Goal: Transaction & Acquisition: Book appointment/travel/reservation

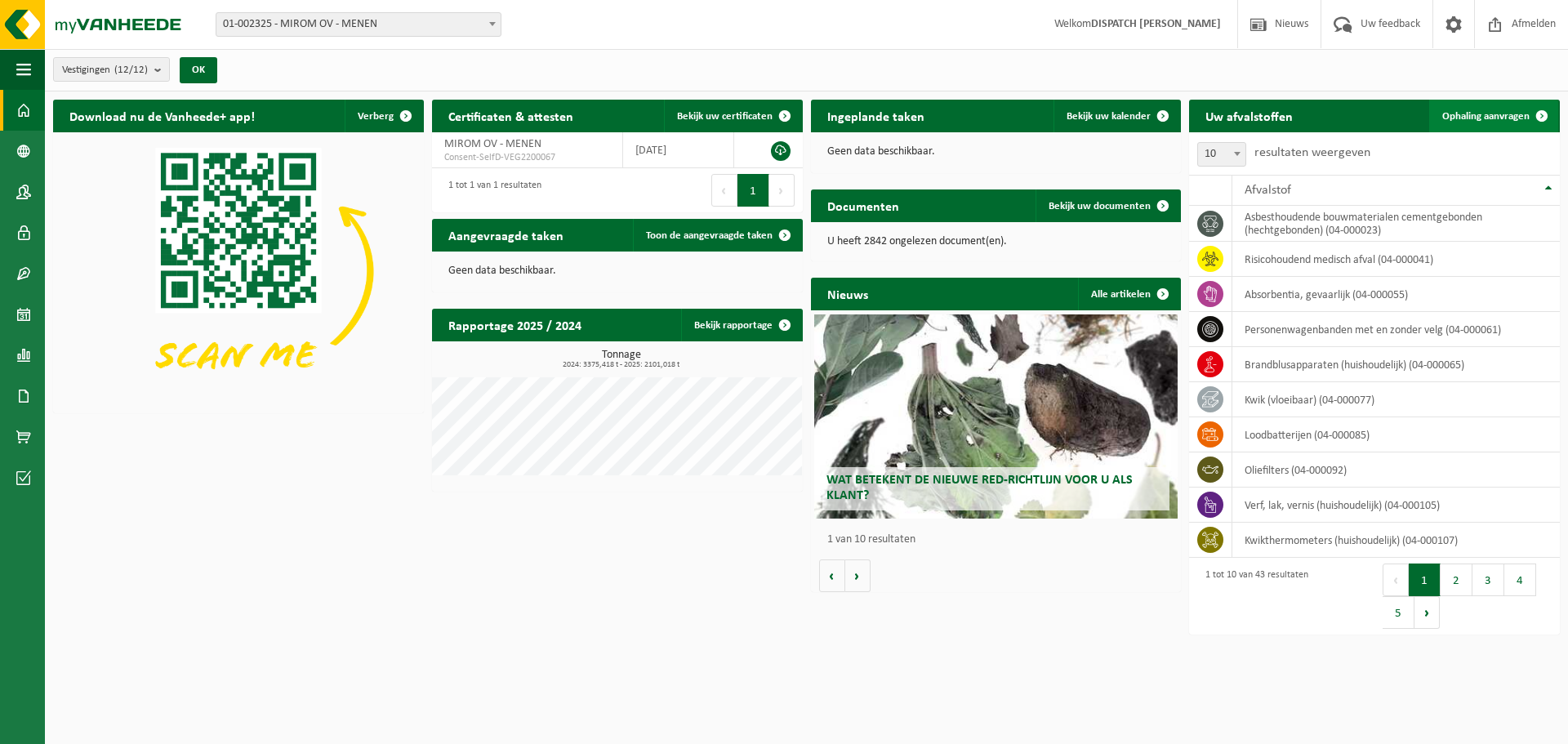
click at [1509, 126] on link "Ophaling aanvragen" at bounding box center [1494, 116] width 129 height 33
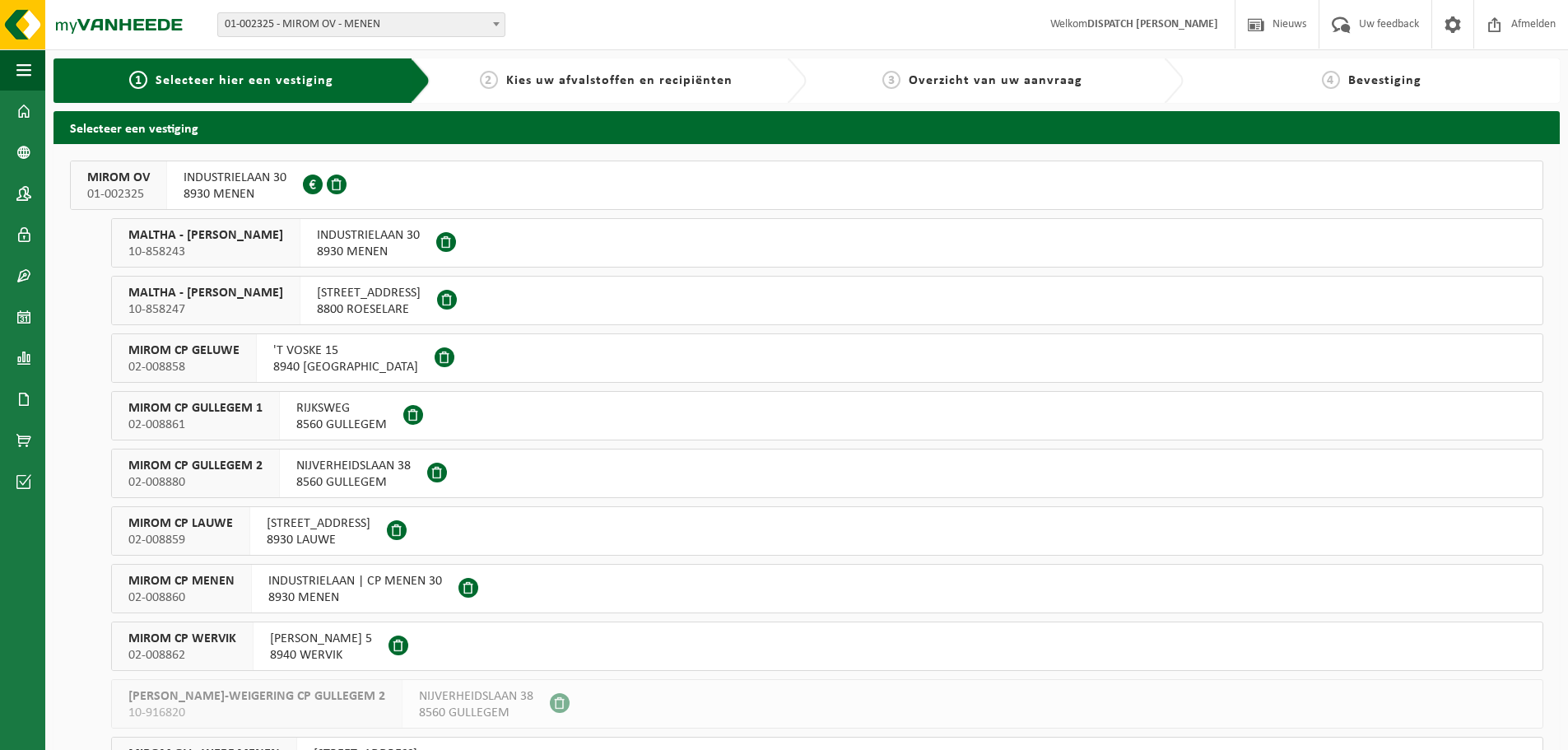
click at [200, 175] on span "INDUSTRIELAAN 30" at bounding box center [235, 178] width 103 height 16
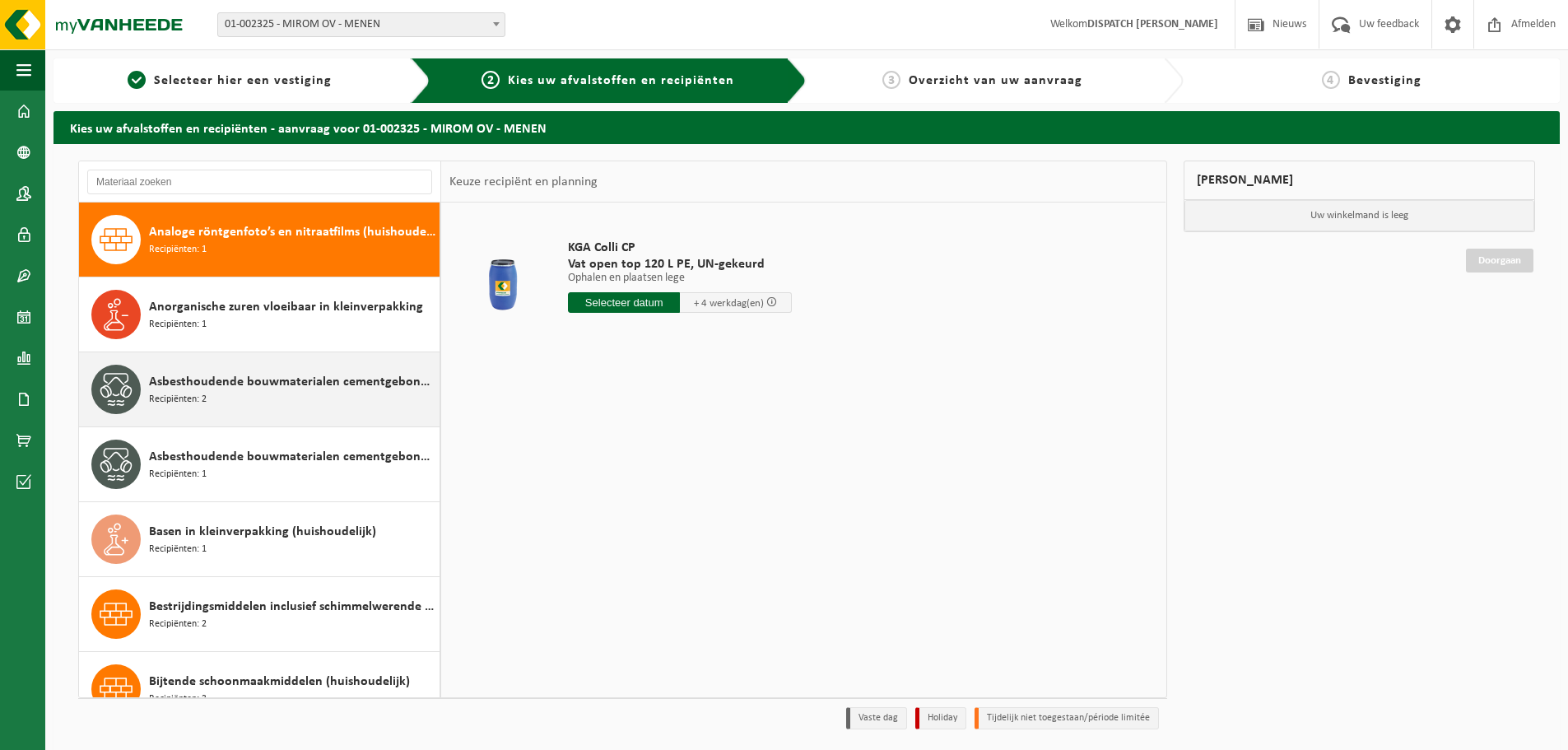
click at [318, 387] on span "Asbesthoudende bouwmaterialen cementgebonden (hechtgebonden)" at bounding box center [292, 381] width 286 height 19
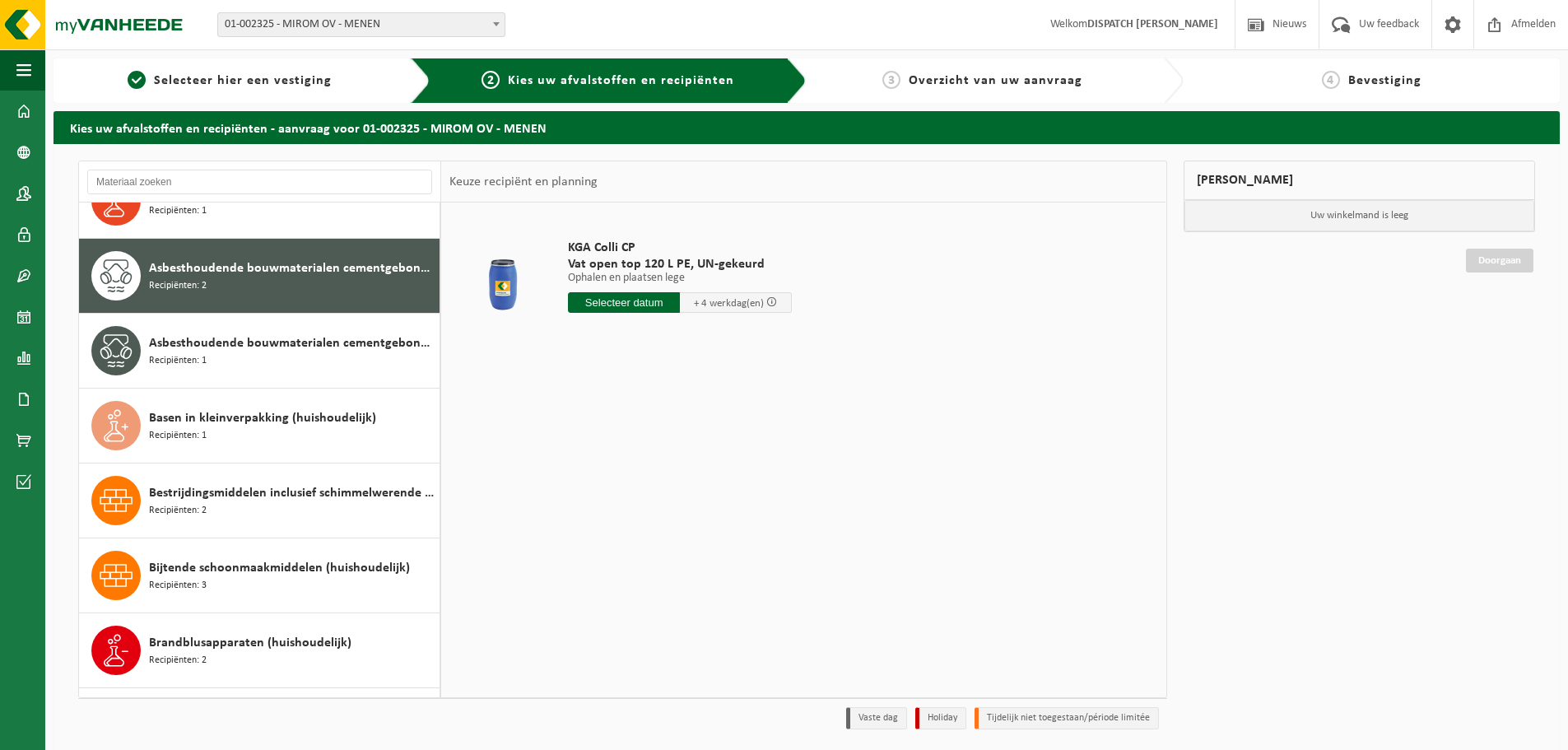
scroll to position [149, 0]
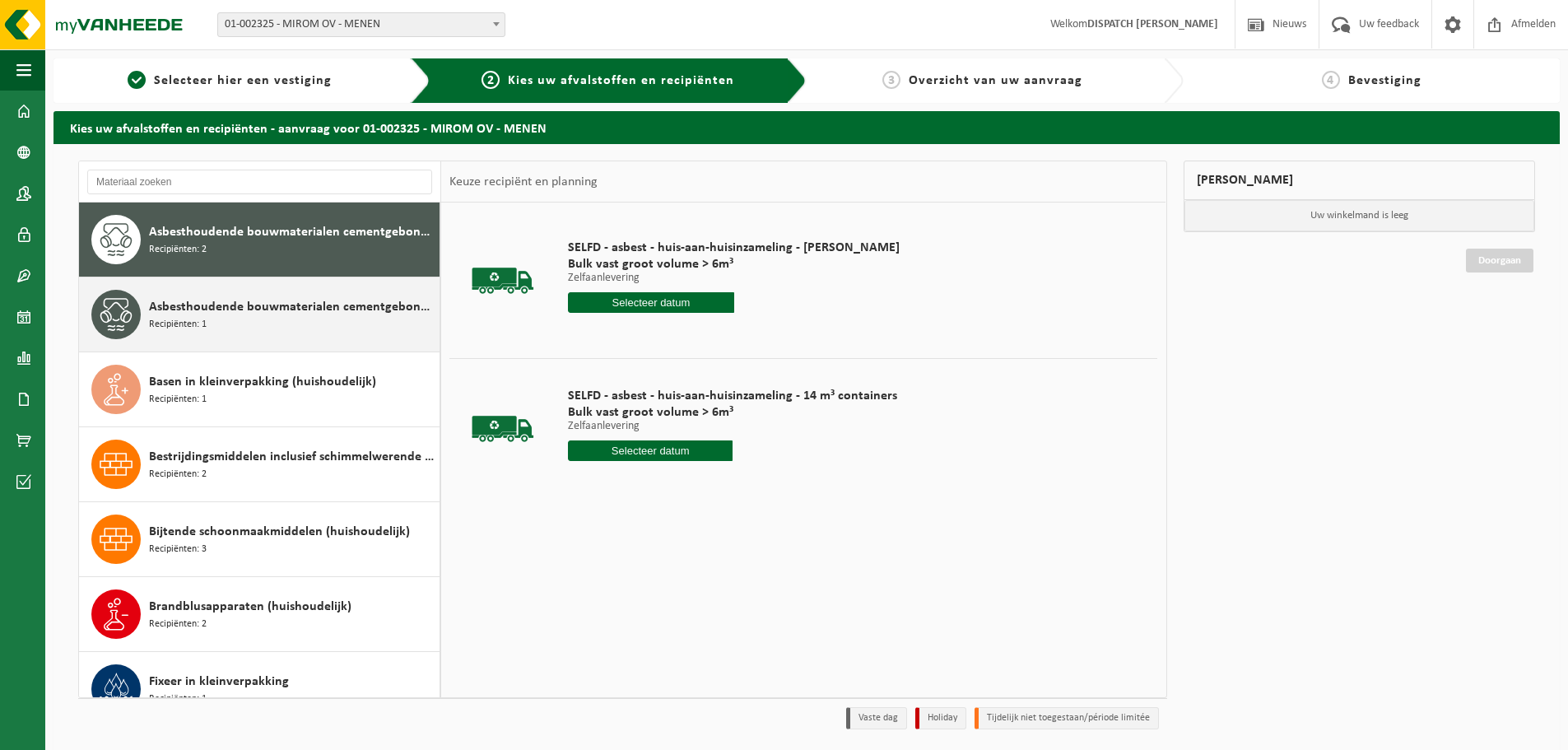
click at [299, 308] on span "Asbesthoudende bouwmaterialen cementgebonden met isolatie(hechtgebonden)" at bounding box center [292, 307] width 286 height 19
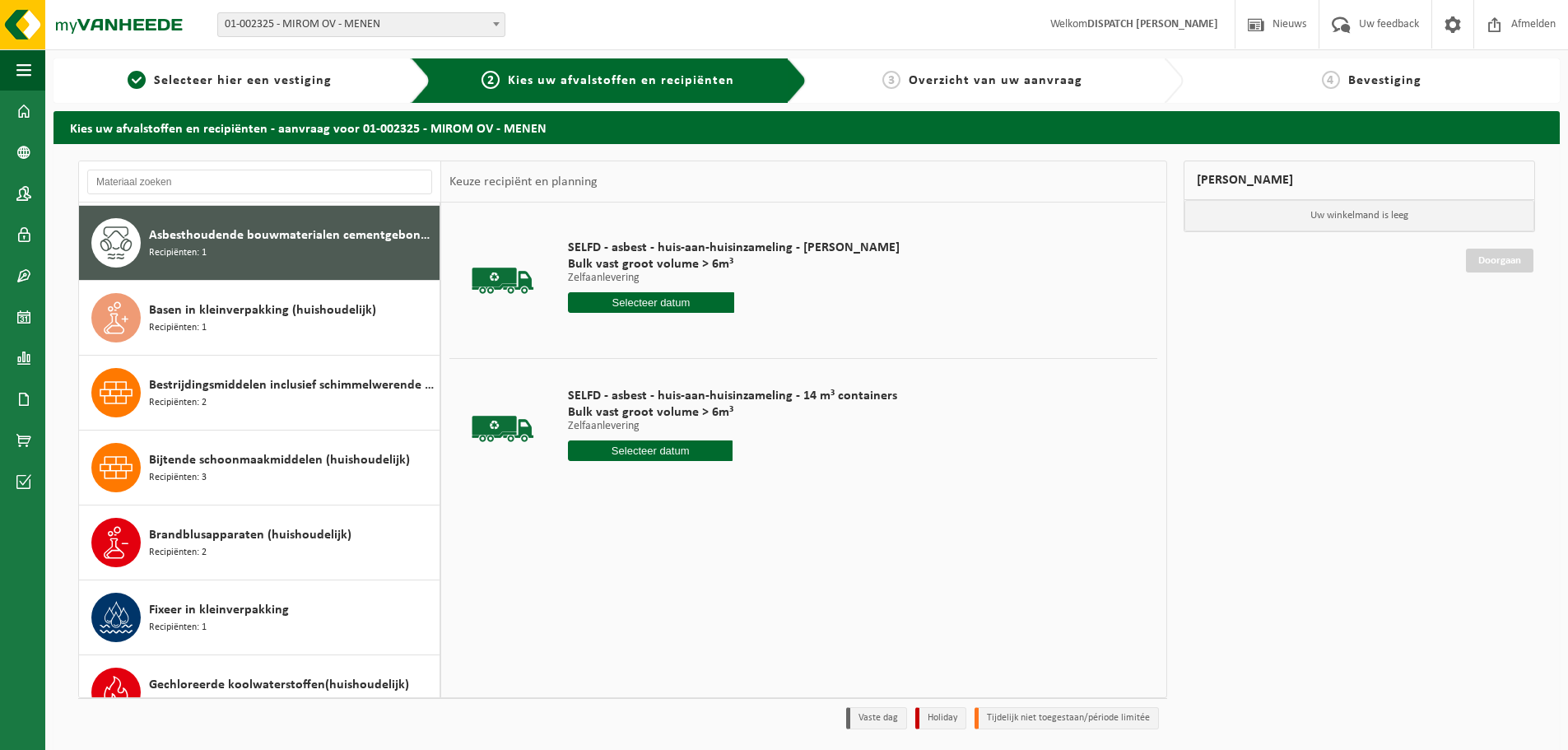
scroll to position [225, 0]
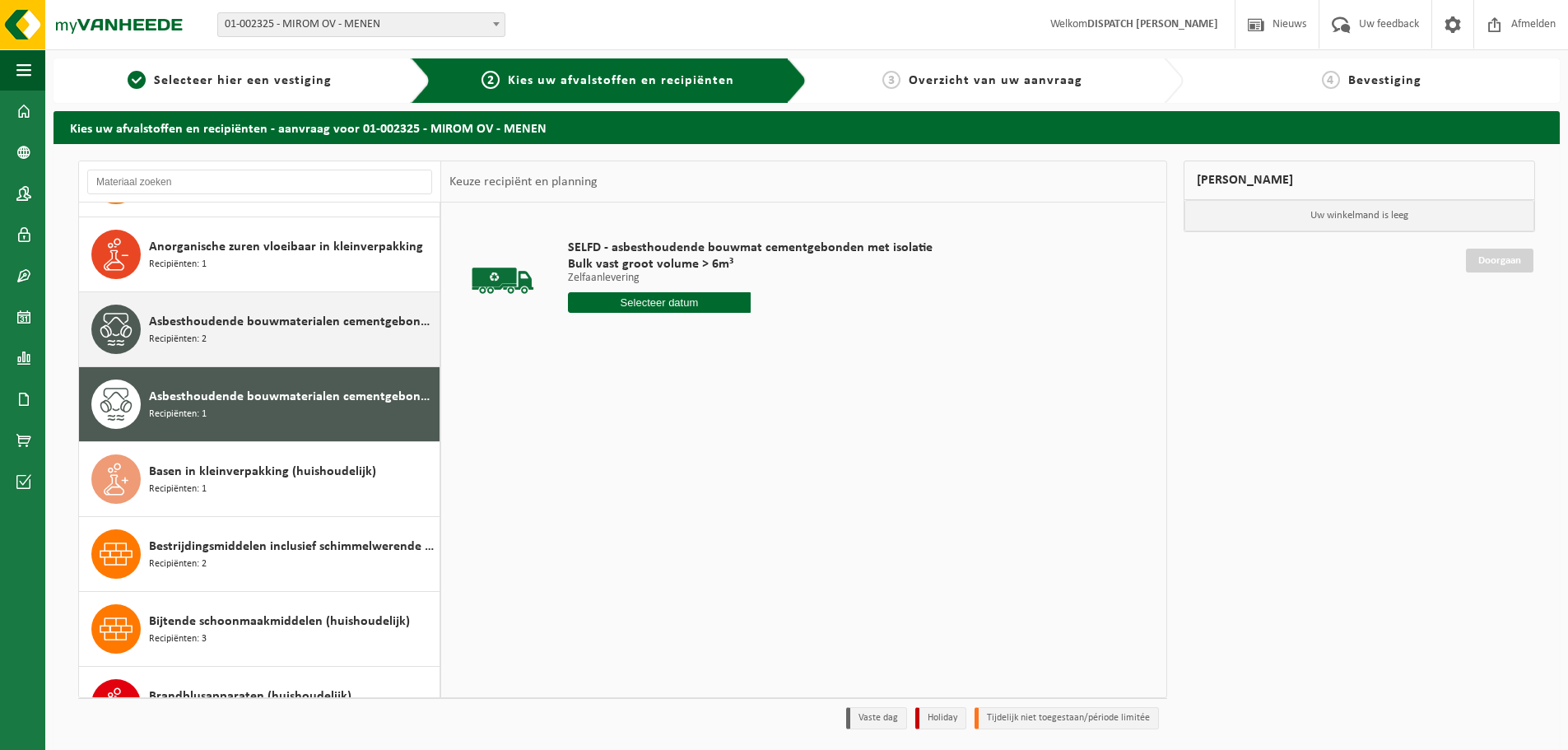
click at [278, 322] on span "Asbesthoudende bouwmaterialen cementgebonden (hechtgebonden)" at bounding box center [292, 322] width 286 height 19
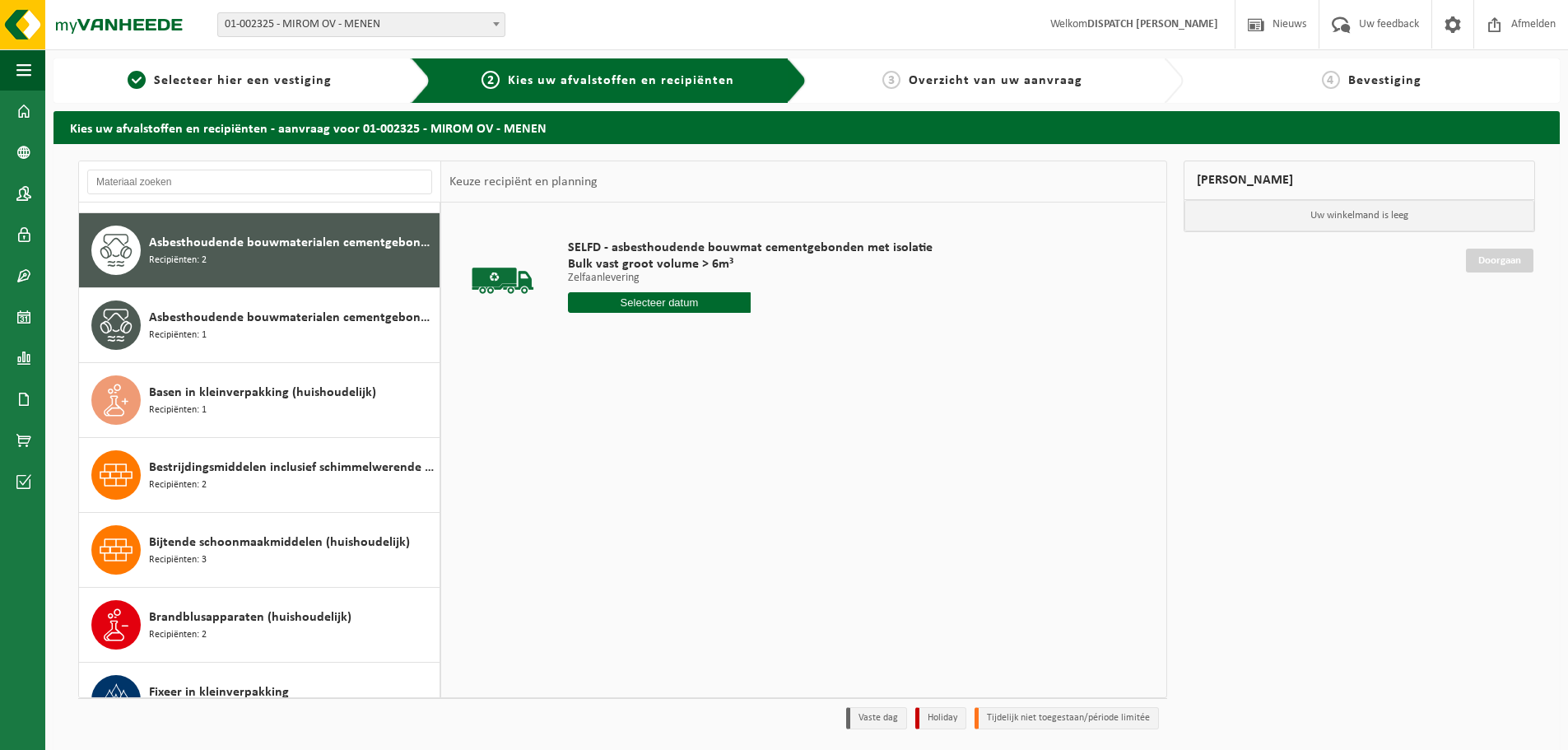
scroll to position [149, 0]
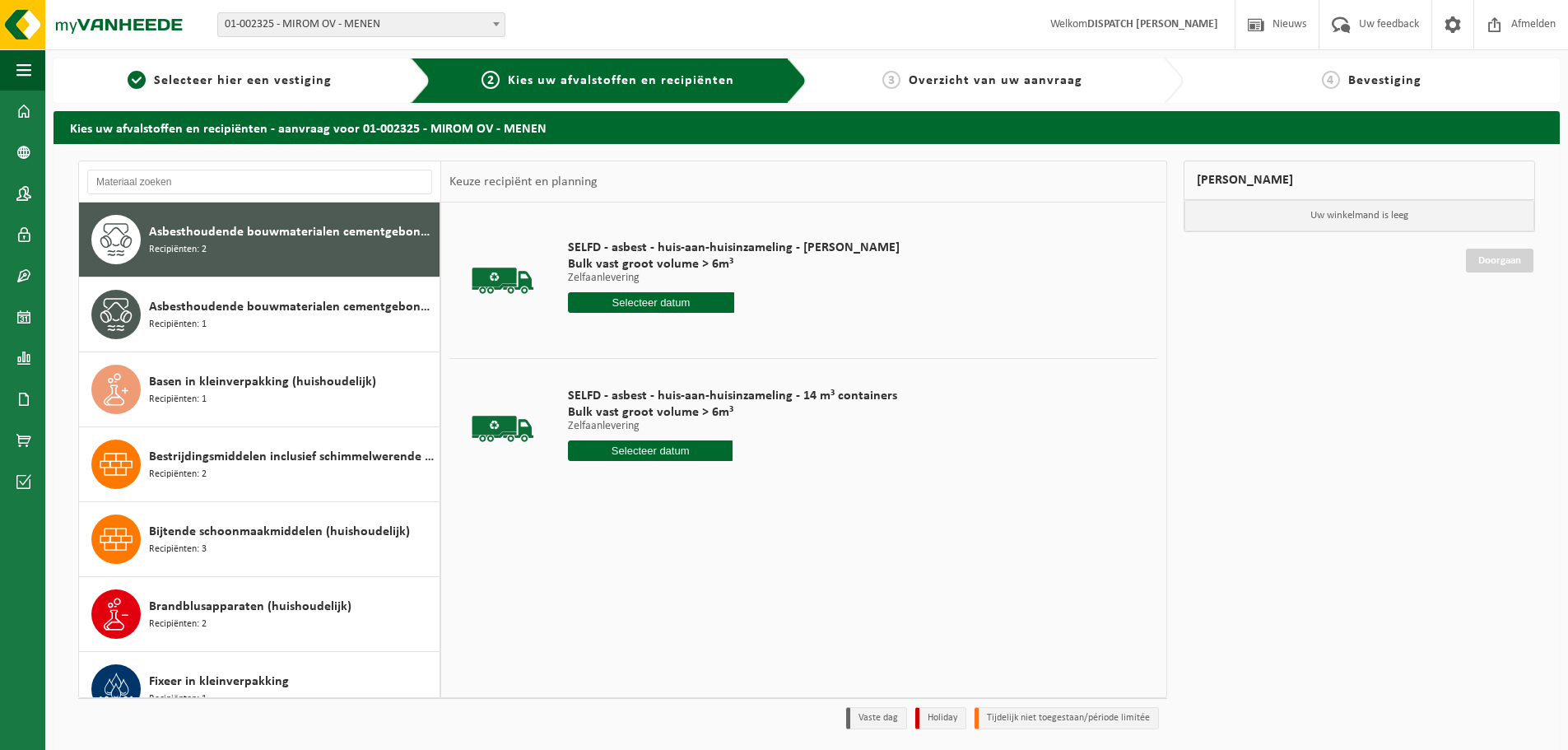
click at [680, 303] on input "text" at bounding box center [650, 302] width 166 height 20
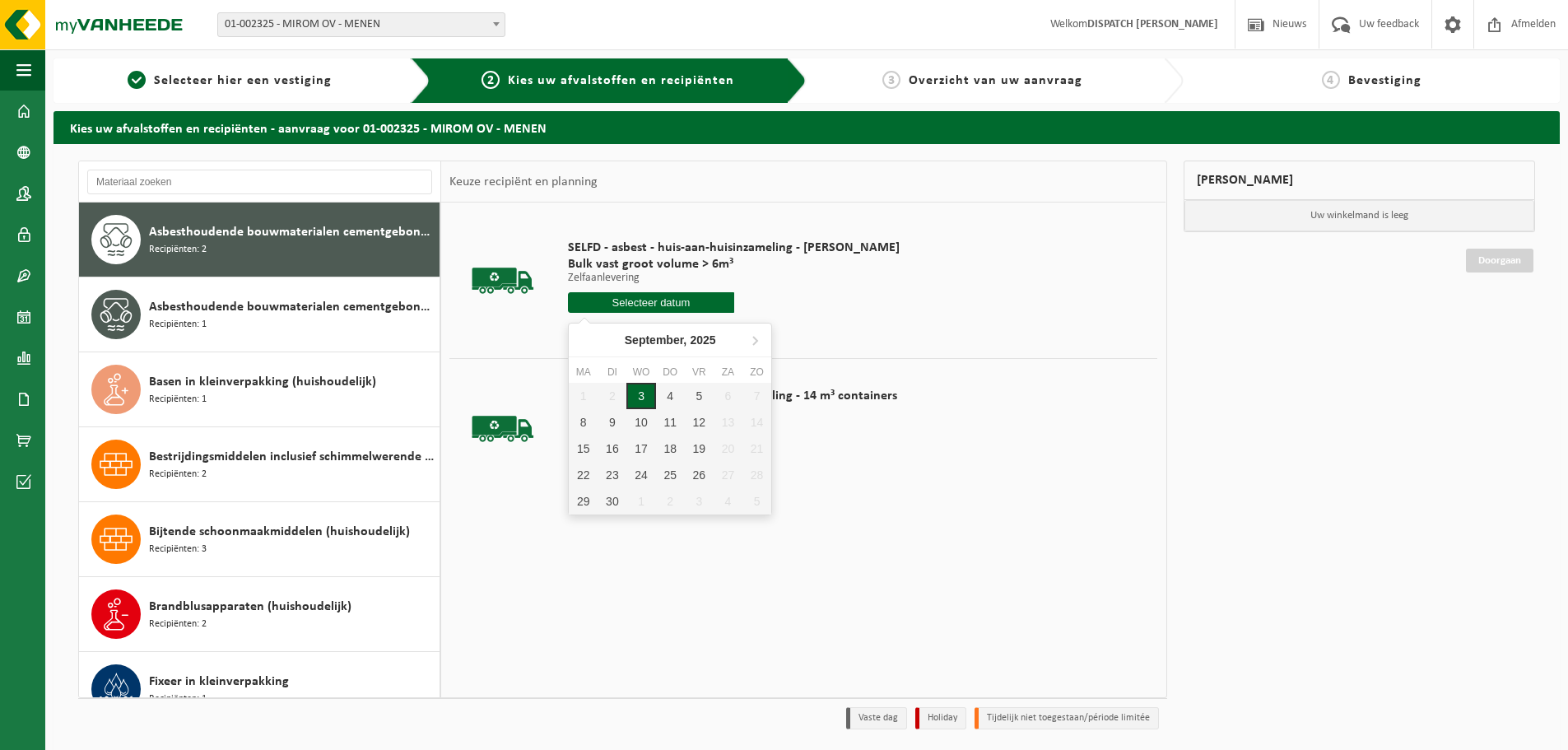
click at [650, 404] on div "3" at bounding box center [641, 396] width 29 height 26
type input "Van 2025-09-03"
type input "2025-09-03"
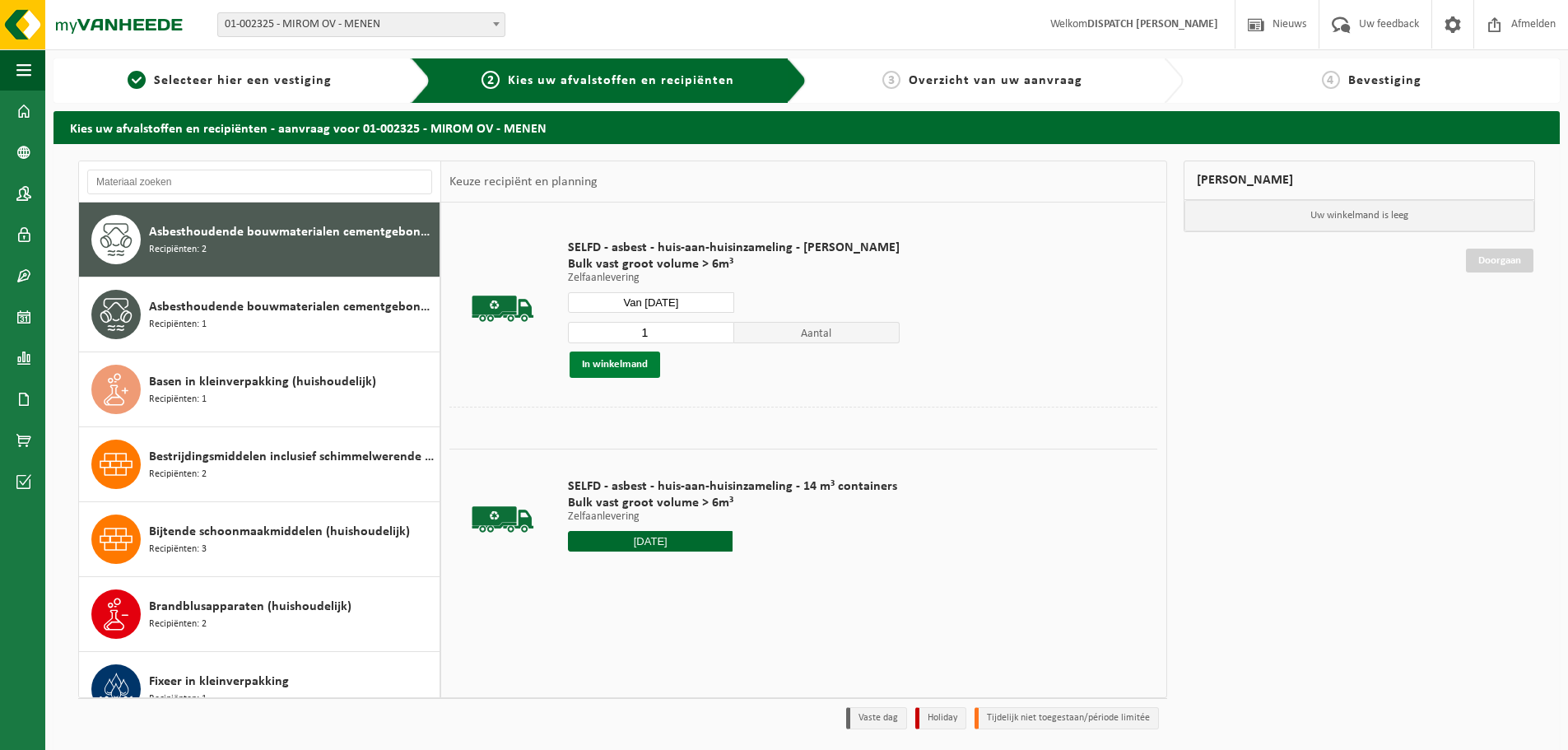
click at [633, 371] on button "In winkelmand" at bounding box center [614, 364] width 90 height 26
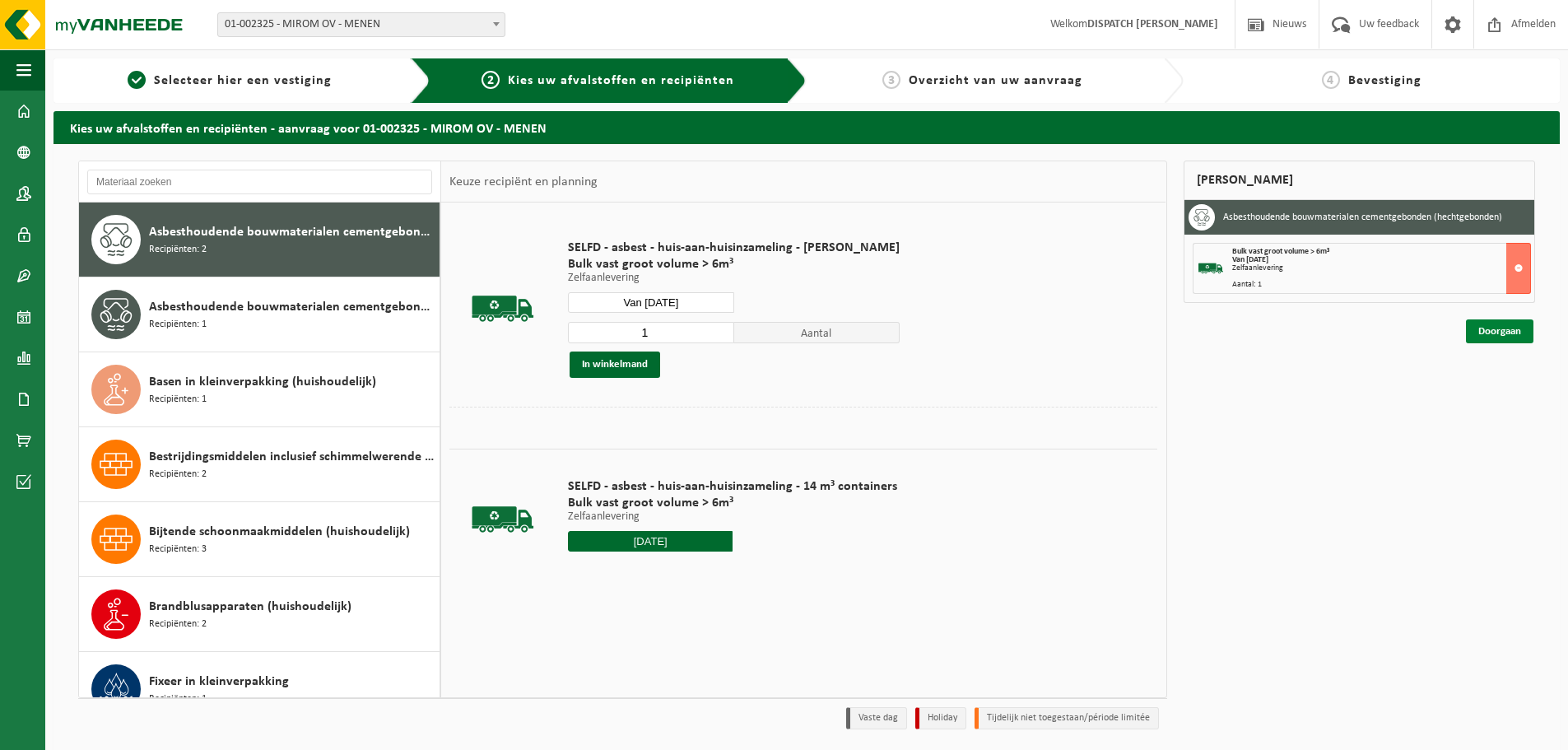
click at [1496, 329] on link "Doorgaan" at bounding box center [1500, 331] width 68 height 24
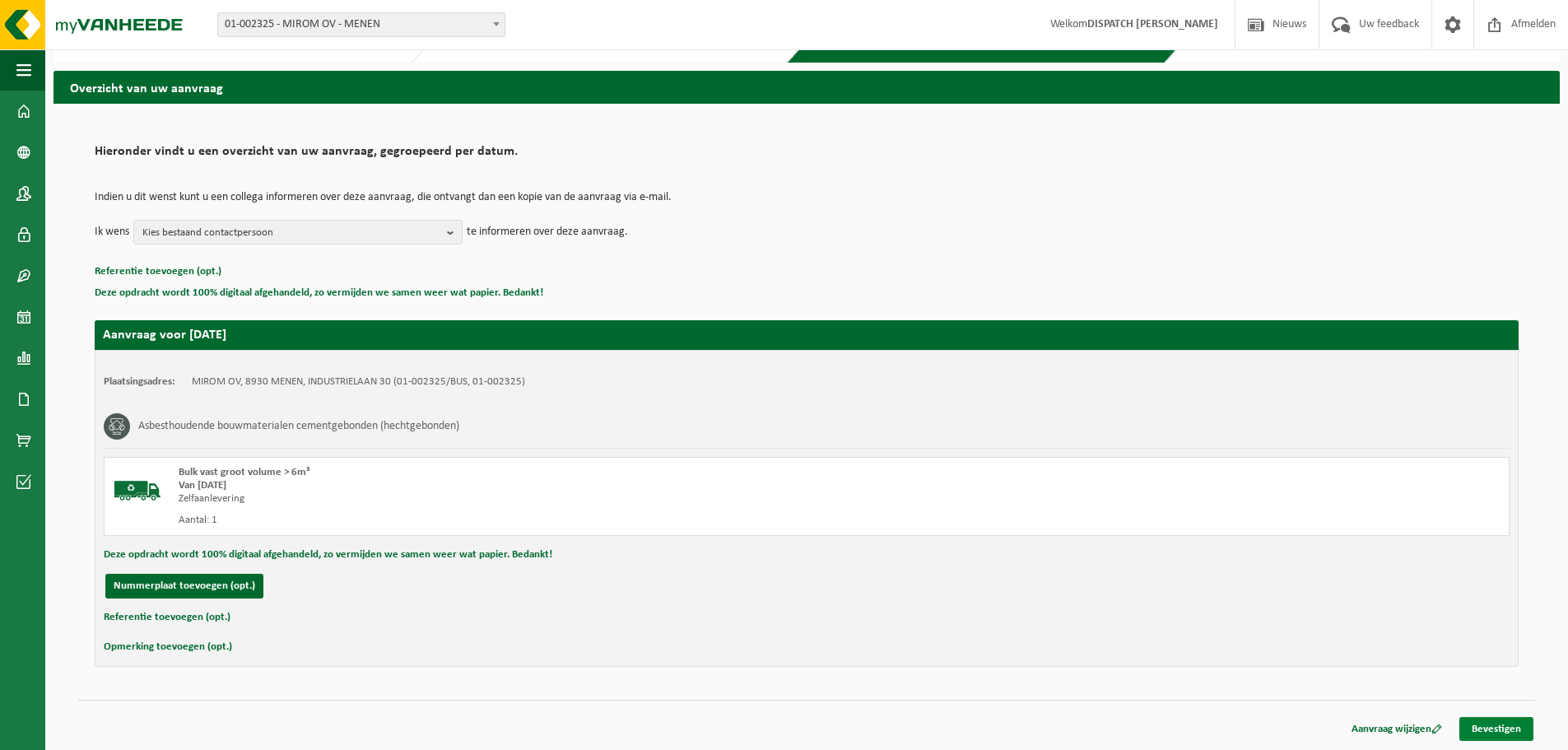
click at [1491, 732] on link "Bevestigen" at bounding box center [1496, 729] width 74 height 24
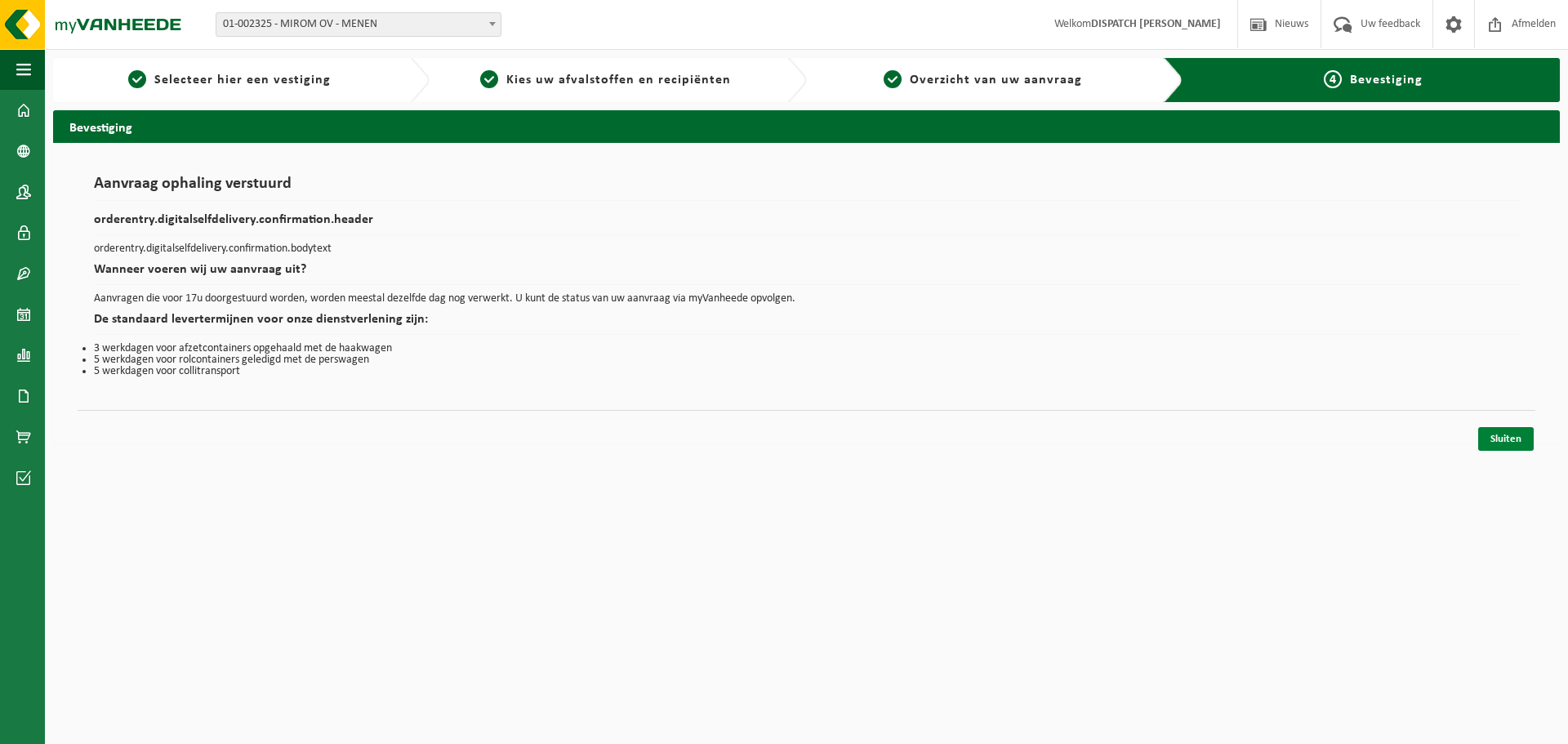
click at [1488, 435] on link "Sluiten" at bounding box center [1506, 439] width 56 height 24
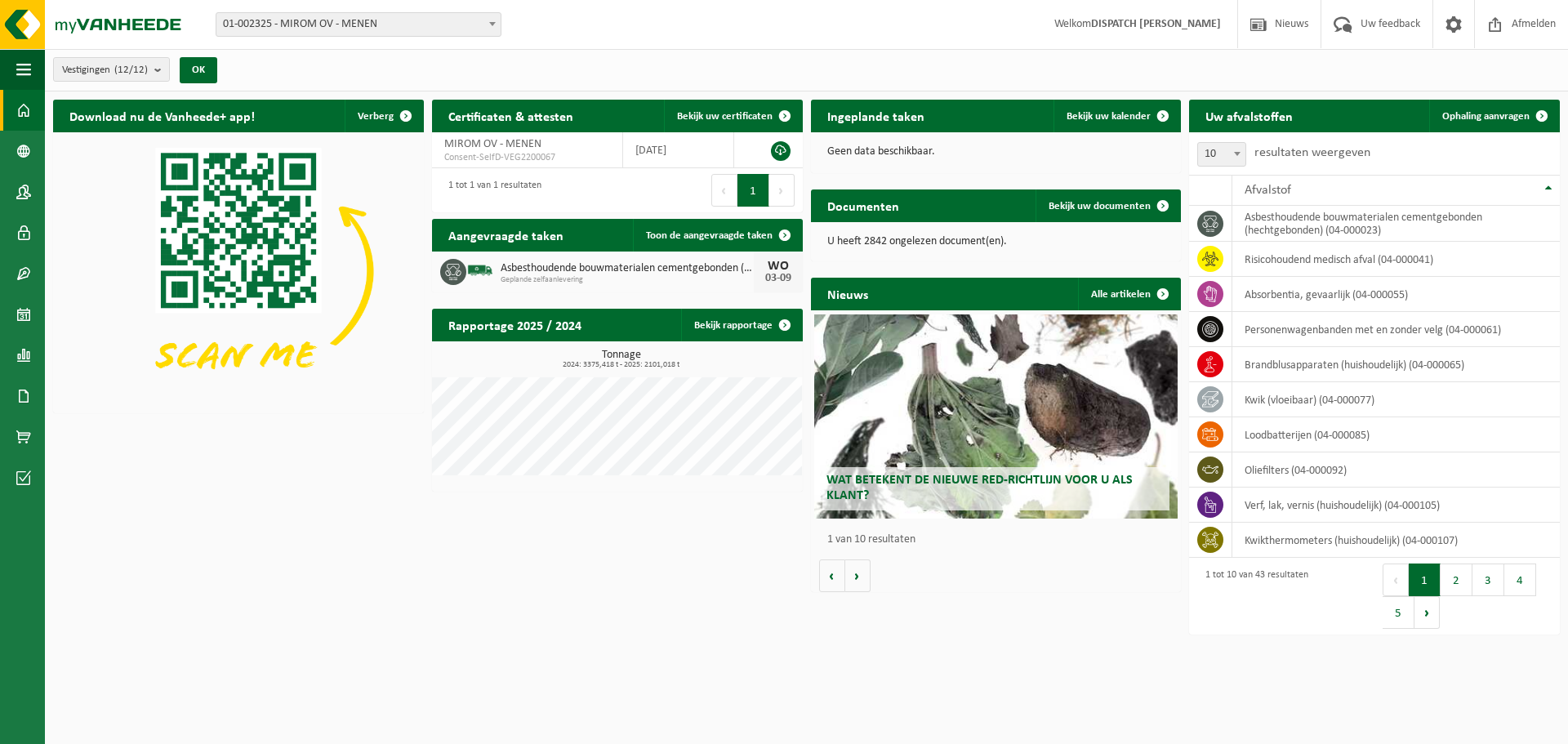
click at [1080, 79] on div "Vestigingen (12/12) Alles selecteren Alles deselecteren Actieve selecteren MIRO…" at bounding box center [807, 70] width 1523 height 42
click at [590, 34] on div "Vestiging: 01-002325 - MIROM OV - MENEN 10-858243 - [GEOGRAPHIC_DATA] - MIROM M…" at bounding box center [784, 25] width 1568 height 50
